Goal: Information Seeking & Learning: Learn about a topic

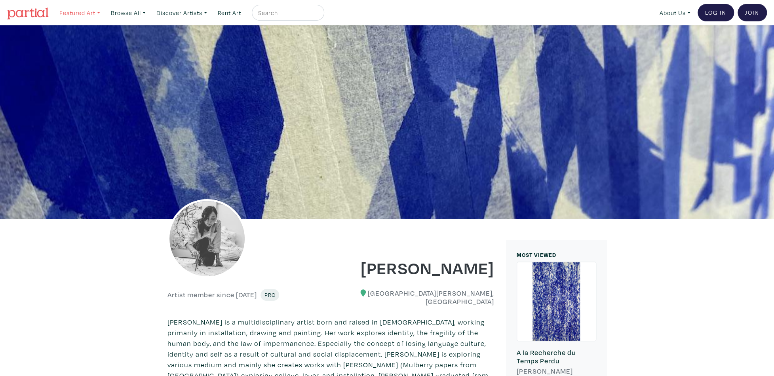
click at [72, 13] on link "Featured Art" at bounding box center [80, 13] width 48 height 16
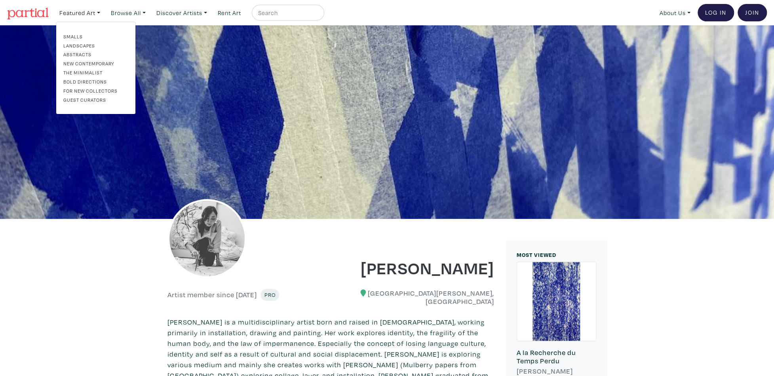
click at [34, 13] on img at bounding box center [28, 14] width 42 height 12
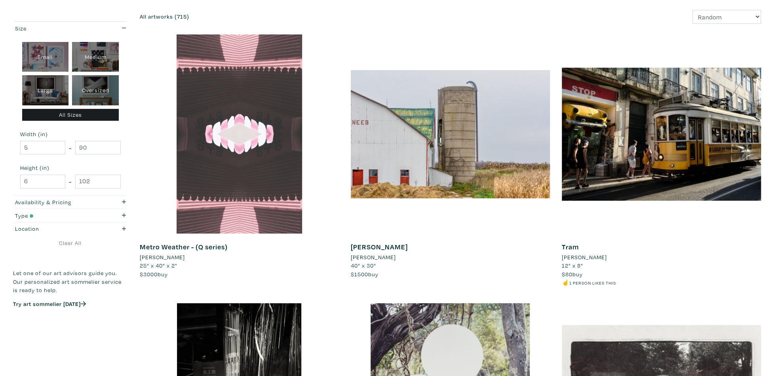
scroll to position [119, 0]
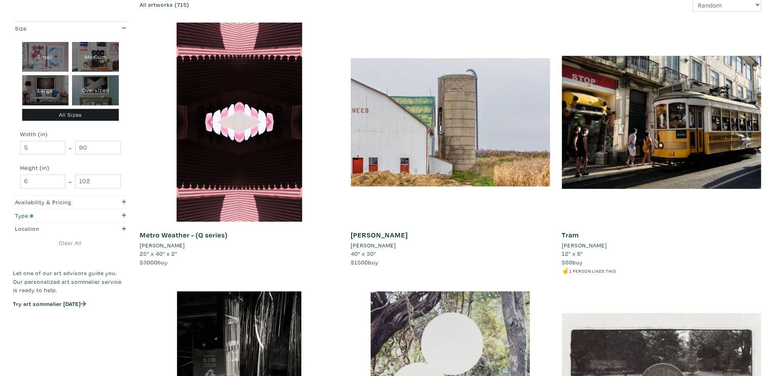
click at [359, 245] on li "David Brandy" at bounding box center [373, 245] width 45 height 9
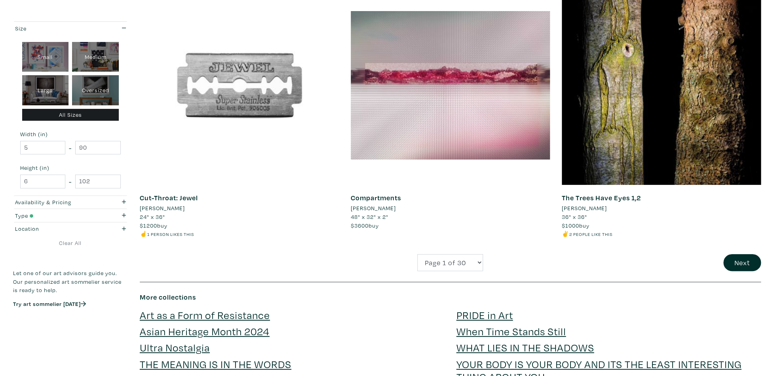
scroll to position [2176, 0]
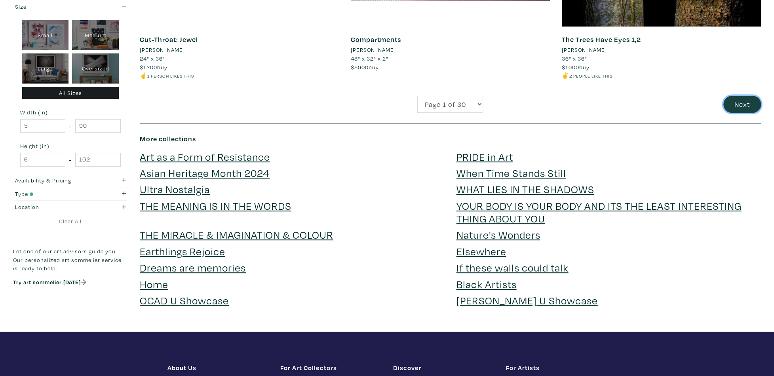
click at [743, 106] on button "Next" at bounding box center [742, 104] width 38 height 17
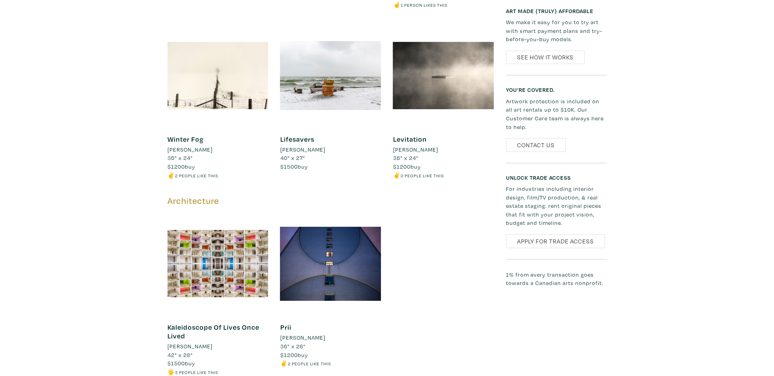
scroll to position [1741, 0]
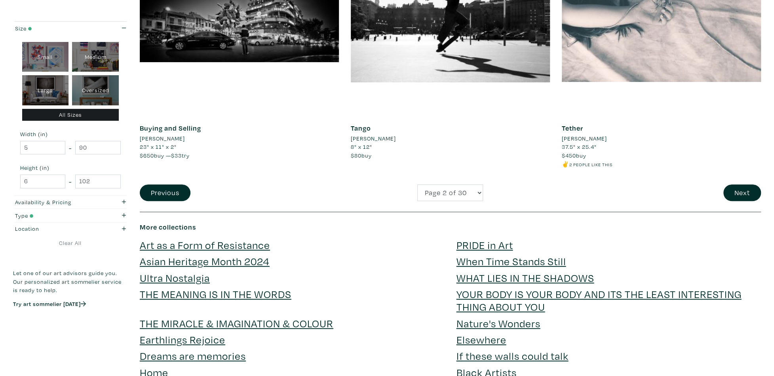
scroll to position [2137, 0]
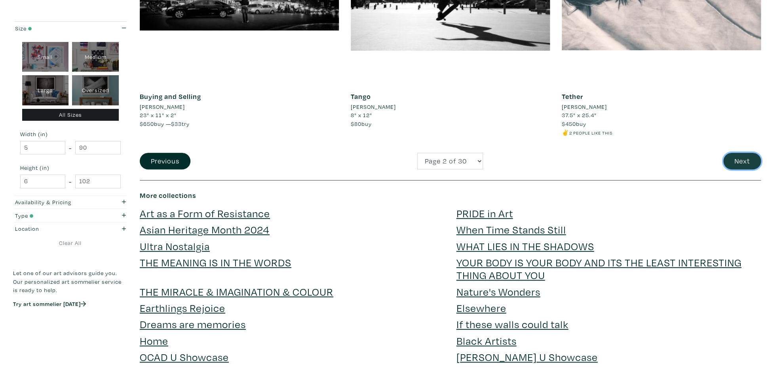
click at [732, 156] on button "Next" at bounding box center [742, 161] width 38 height 17
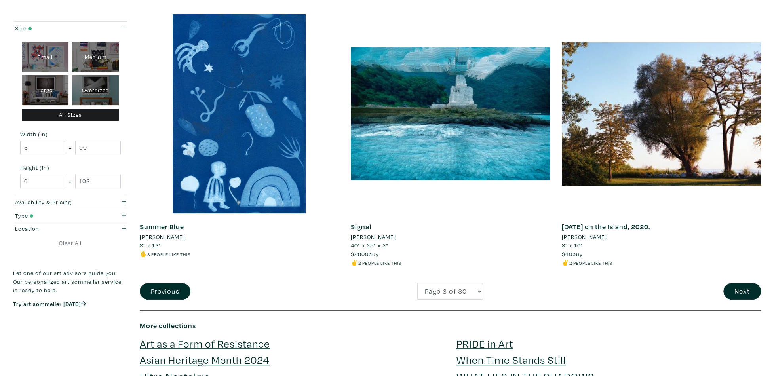
scroll to position [2058, 0]
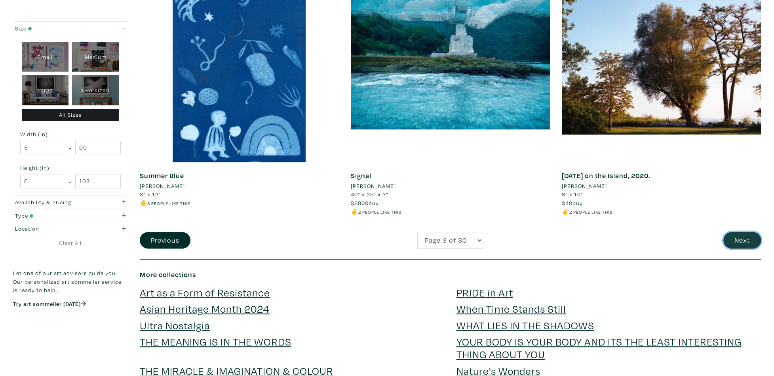
click at [744, 233] on button "Next" at bounding box center [742, 240] width 38 height 17
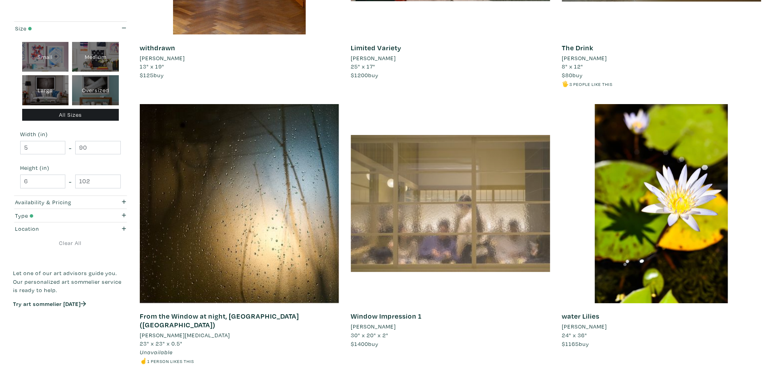
scroll to position [1978, 0]
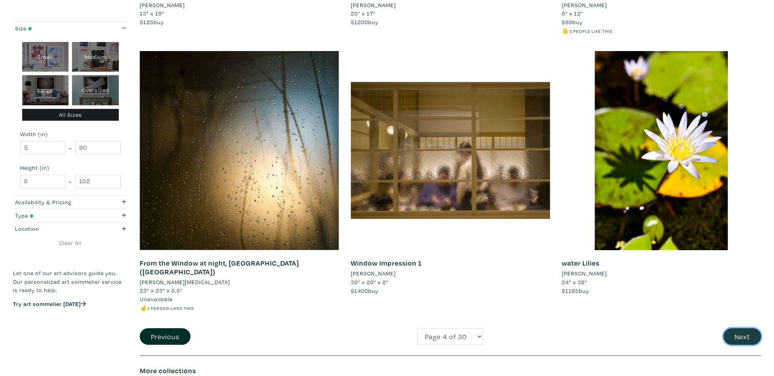
click at [745, 328] on button "Next" at bounding box center [742, 336] width 38 height 17
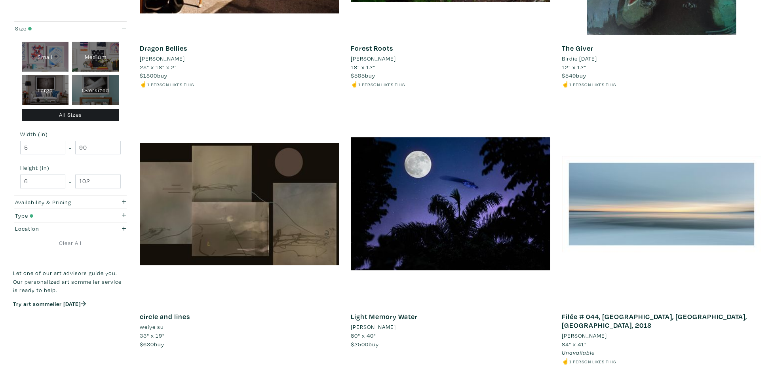
scroll to position [2058, 0]
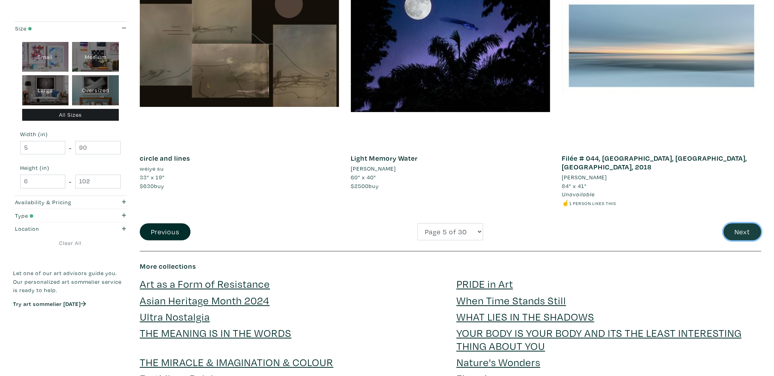
click at [729, 223] on button "Next" at bounding box center [742, 231] width 38 height 17
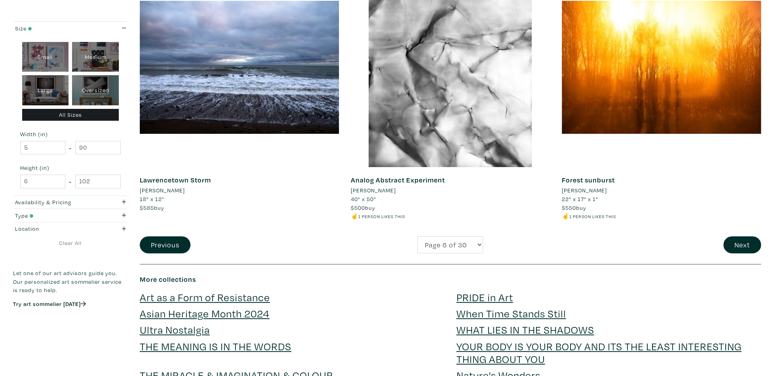
scroll to position [2097, 0]
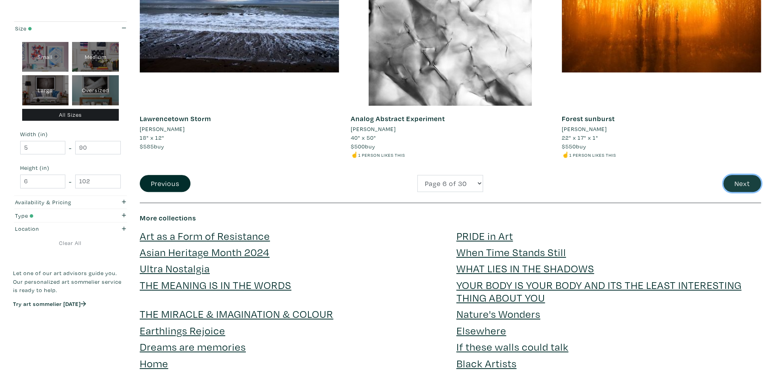
click at [748, 182] on button "Next" at bounding box center [742, 183] width 38 height 17
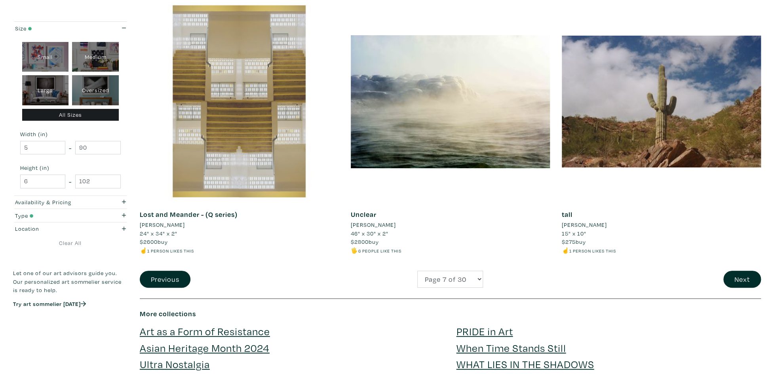
scroll to position [2058, 0]
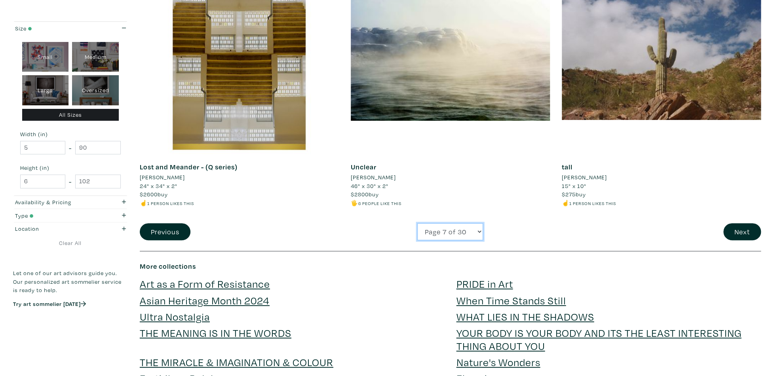
click at [438, 230] on select "Page 1 of 30 Page 2 of 30 Page 3 of 30 Page 4 of 30 Page 5 of 30 Page 6 of 30 P…" at bounding box center [450, 231] width 66 height 17
click at [751, 228] on button "Next" at bounding box center [742, 231] width 38 height 17
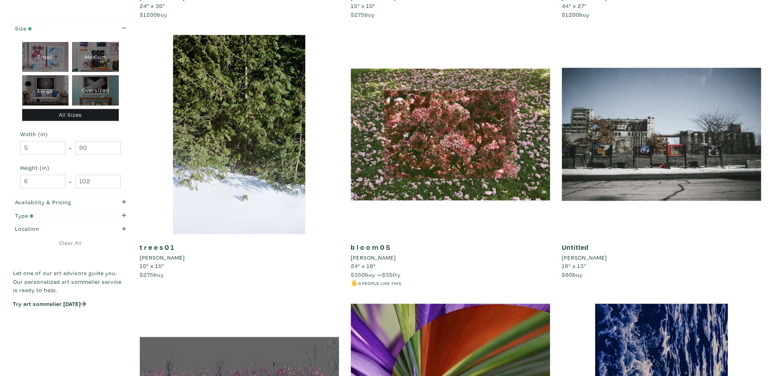
scroll to position [673, 0]
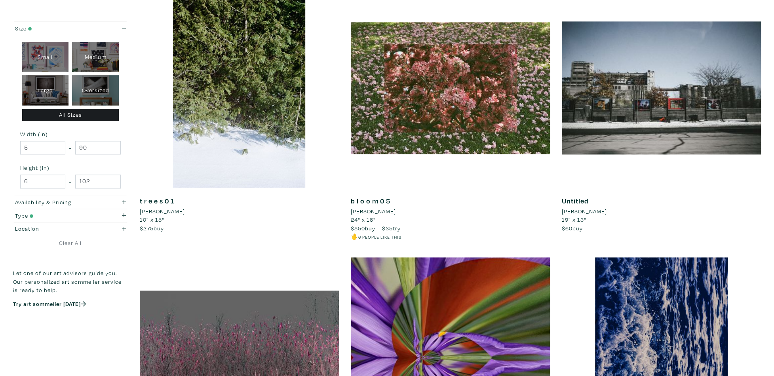
click at [365, 213] on li "[PERSON_NAME]" at bounding box center [373, 211] width 45 height 9
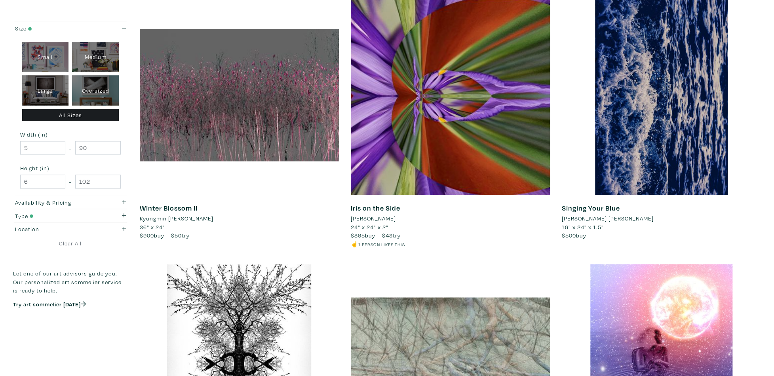
scroll to position [831, 0]
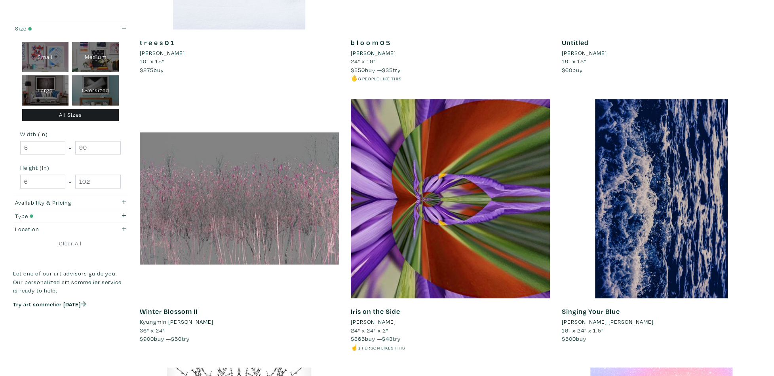
click at [313, 184] on div at bounding box center [239, 198] width 199 height 199
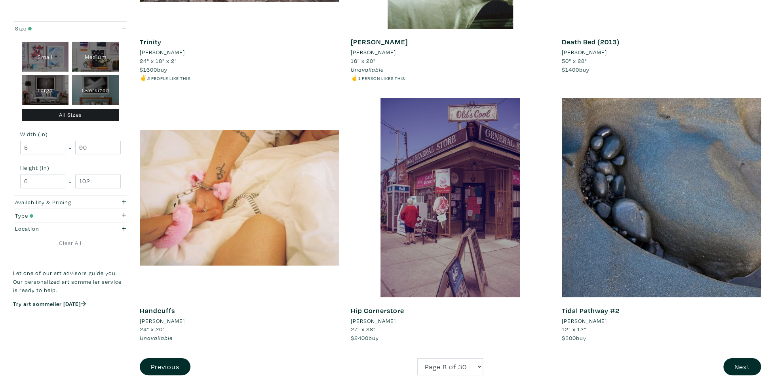
scroll to position [1978, 0]
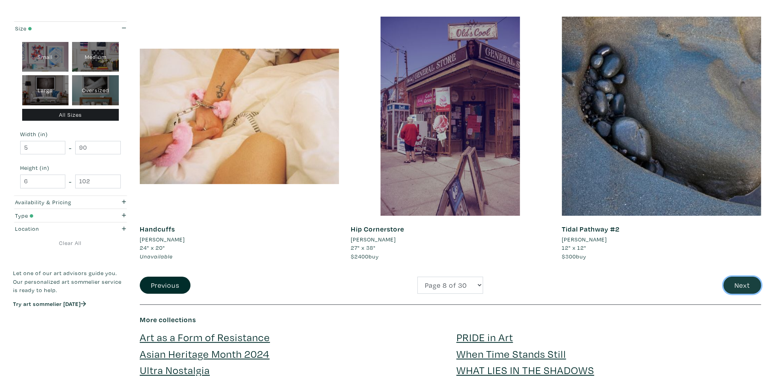
click at [739, 285] on button "Next" at bounding box center [742, 285] width 38 height 17
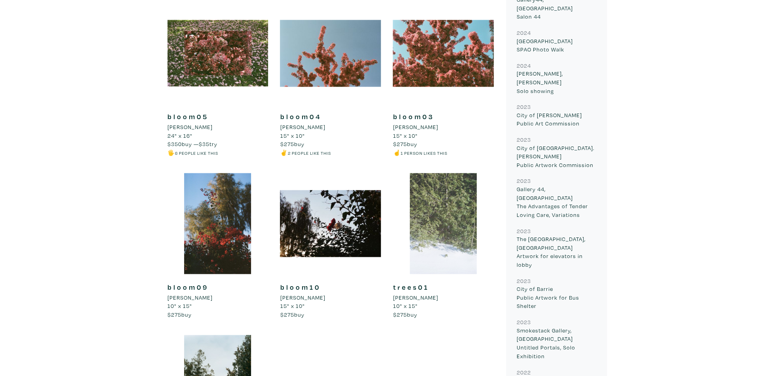
scroll to position [752, 0]
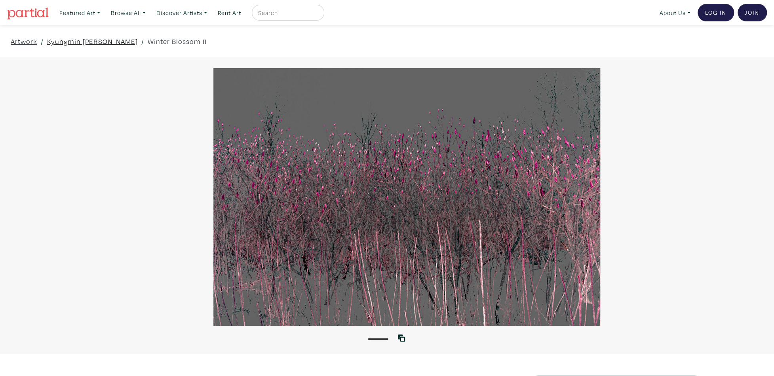
click at [83, 43] on link "Kyungmin kate Lee" at bounding box center [92, 41] width 91 height 11
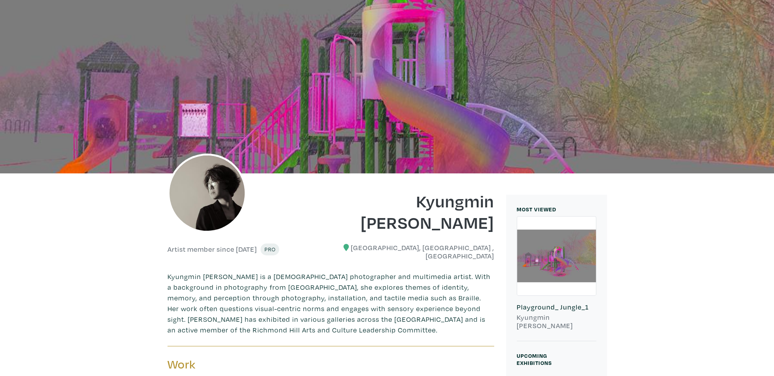
scroll to position [40, 0]
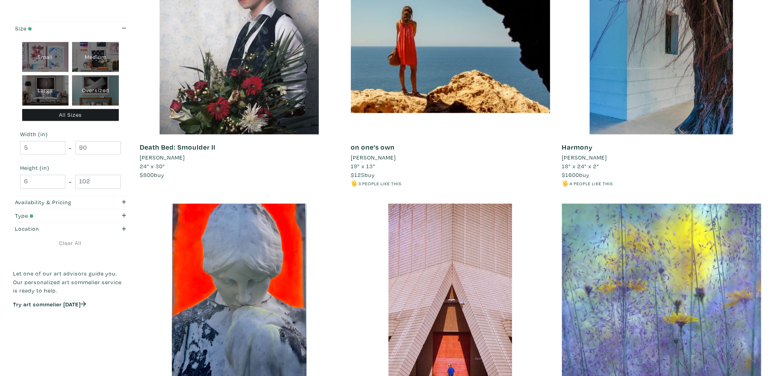
scroll to position [950, 0]
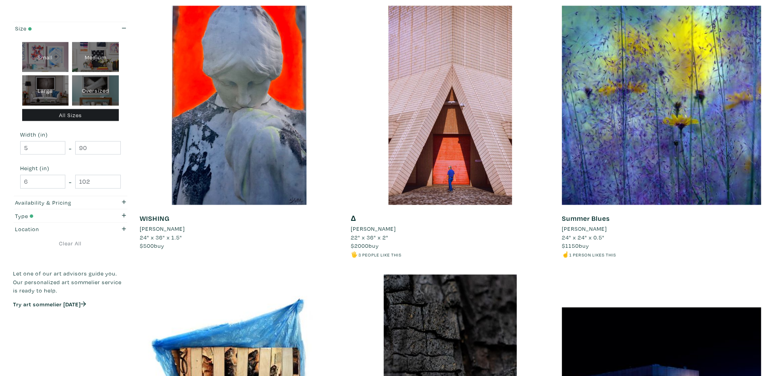
click at [591, 224] on li "[PERSON_NAME]" at bounding box center [583, 228] width 45 height 9
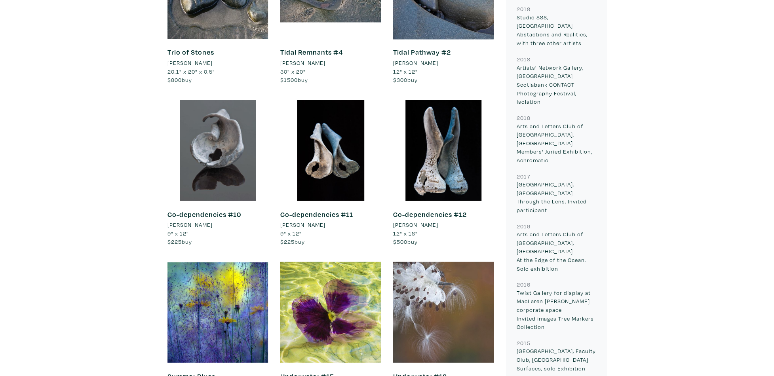
scroll to position [950, 0]
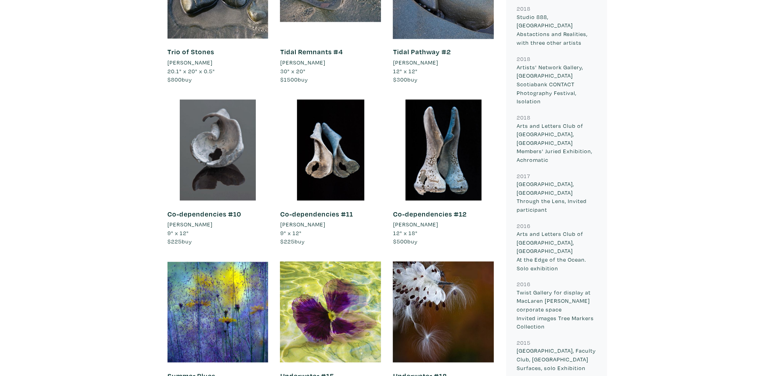
click at [414, 209] on link "Co-dependencies #12" at bounding box center [430, 213] width 74 height 9
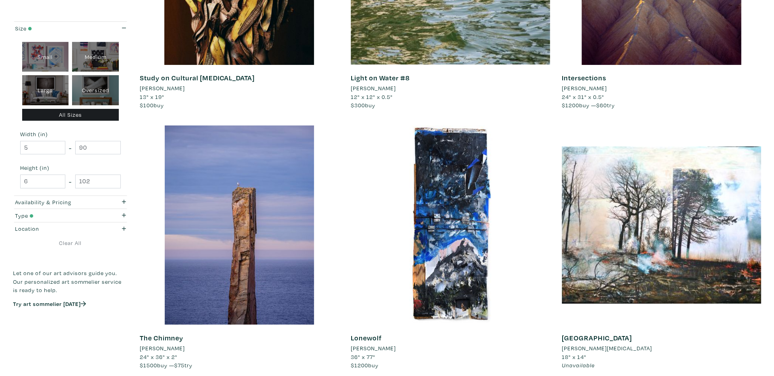
scroll to position [1978, 0]
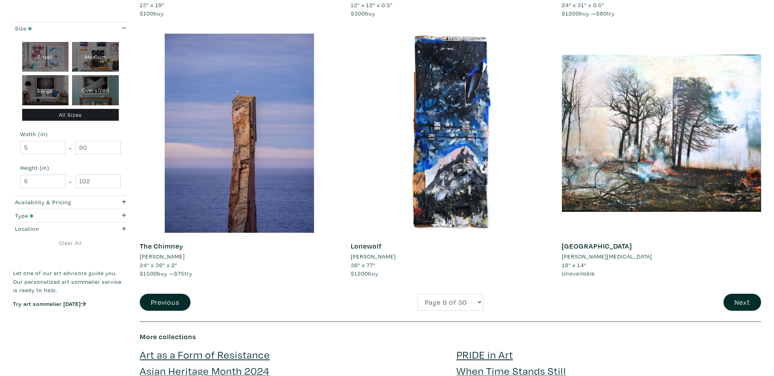
click at [617, 241] on link "[GEOGRAPHIC_DATA]" at bounding box center [596, 245] width 70 height 9
click at [733, 294] on button "Next" at bounding box center [742, 302] width 38 height 17
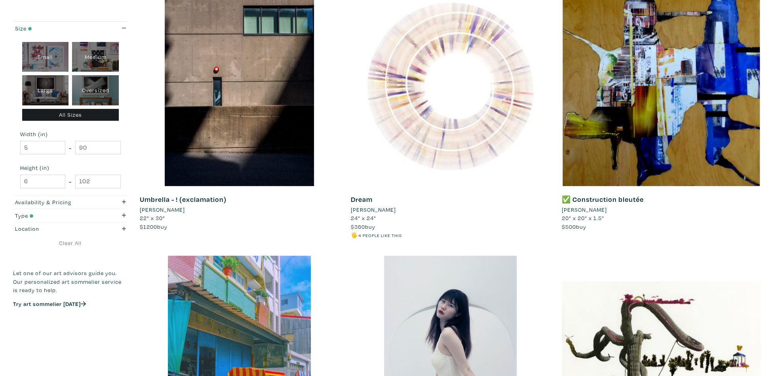
scroll to position [158, 0]
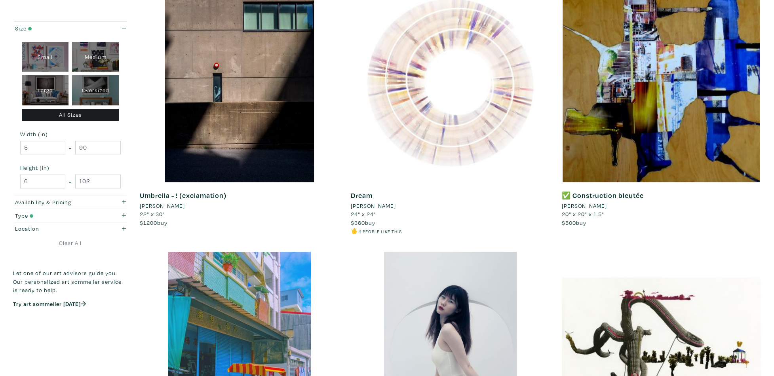
click at [475, 138] on div at bounding box center [450, 82] width 199 height 199
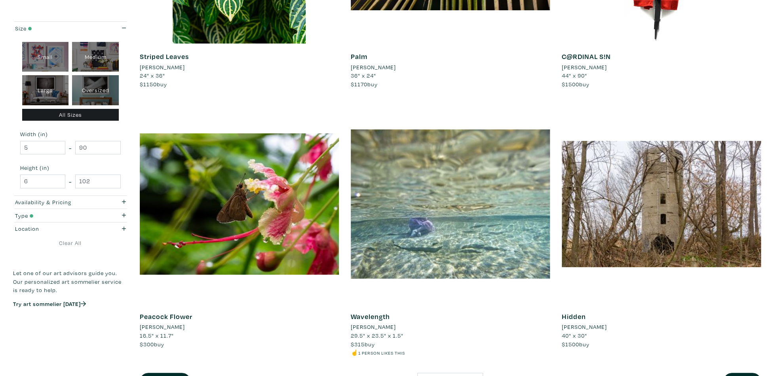
scroll to position [2097, 0]
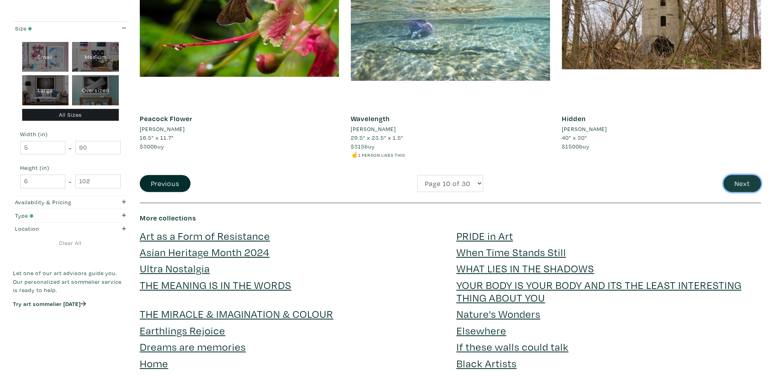
click at [749, 182] on button "Next" at bounding box center [742, 183] width 38 height 17
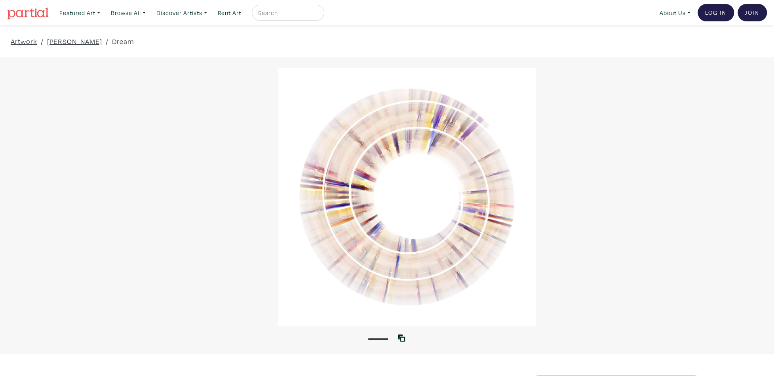
click at [493, 250] on div at bounding box center [407, 197] width 774 height 258
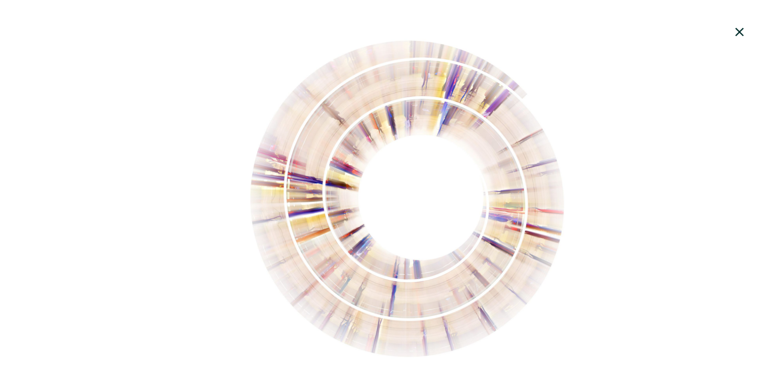
click at [742, 34] on icon at bounding box center [739, 31] width 27 height 21
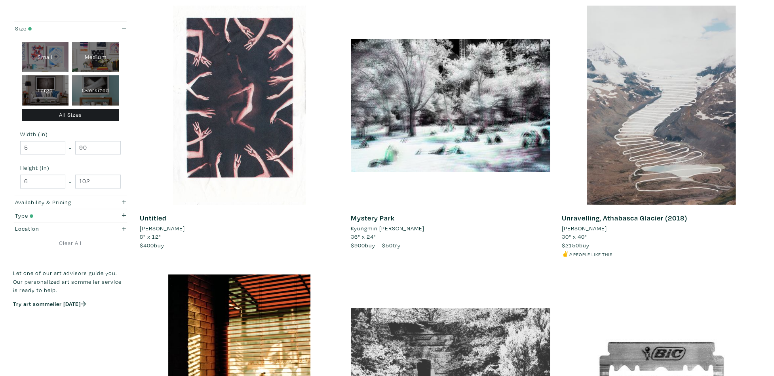
scroll to position [673, 0]
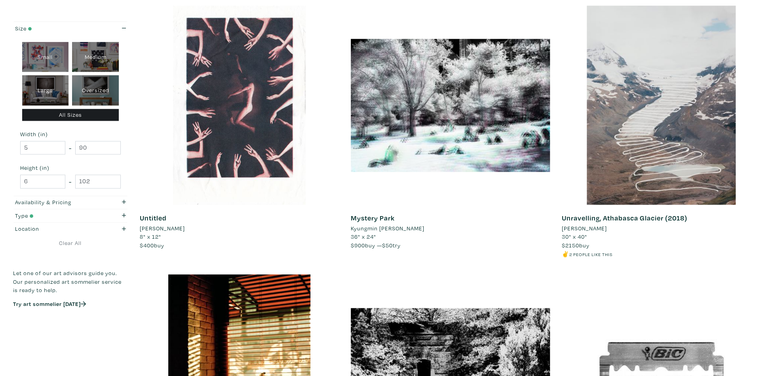
click at [577, 228] on li "[PERSON_NAME]" at bounding box center [583, 228] width 45 height 9
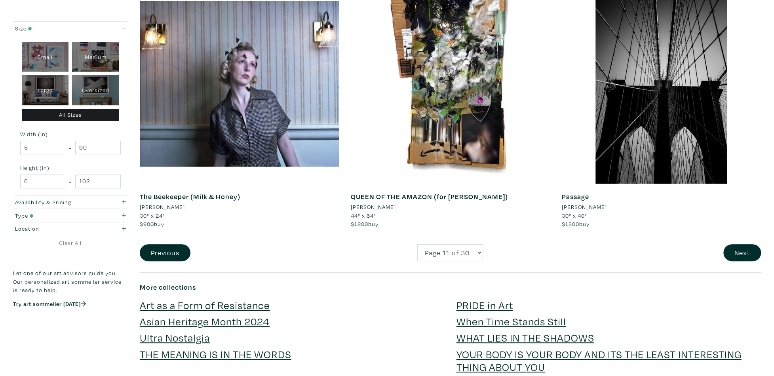
scroll to position [2097, 0]
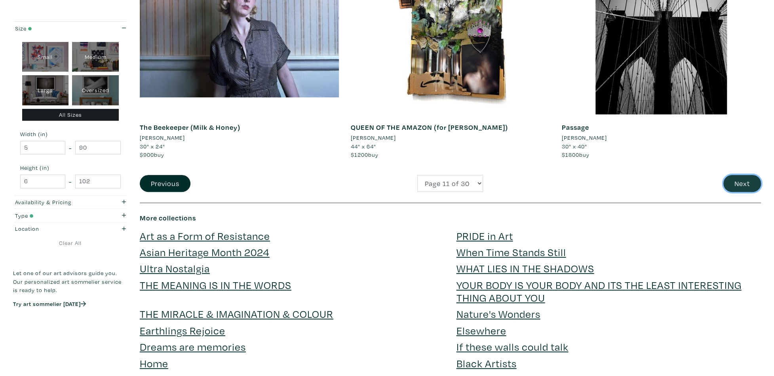
click at [744, 181] on button "Next" at bounding box center [742, 183] width 38 height 17
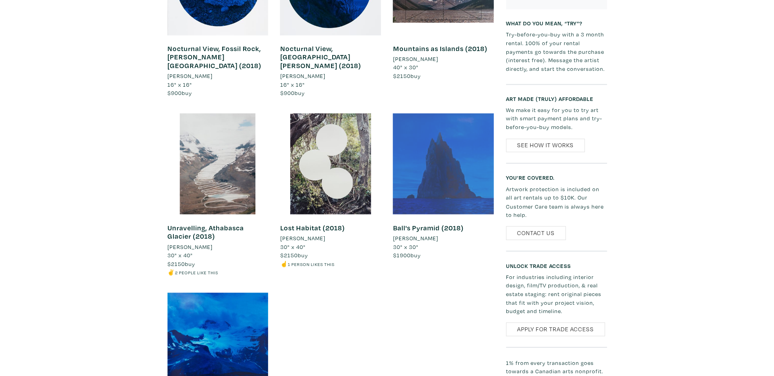
scroll to position [831, 0]
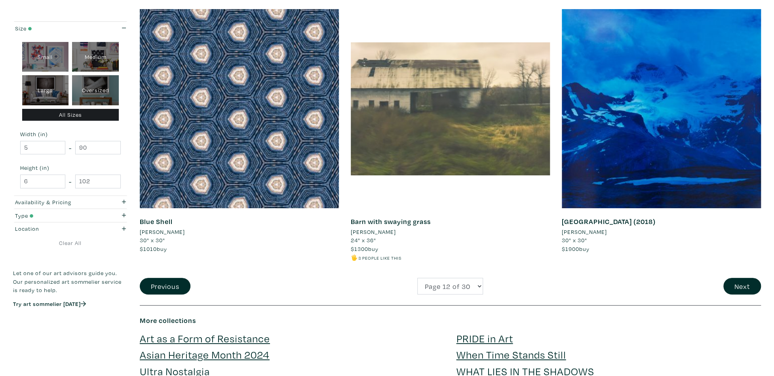
scroll to position [2058, 0]
